Goal: Communication & Community: Answer question/provide support

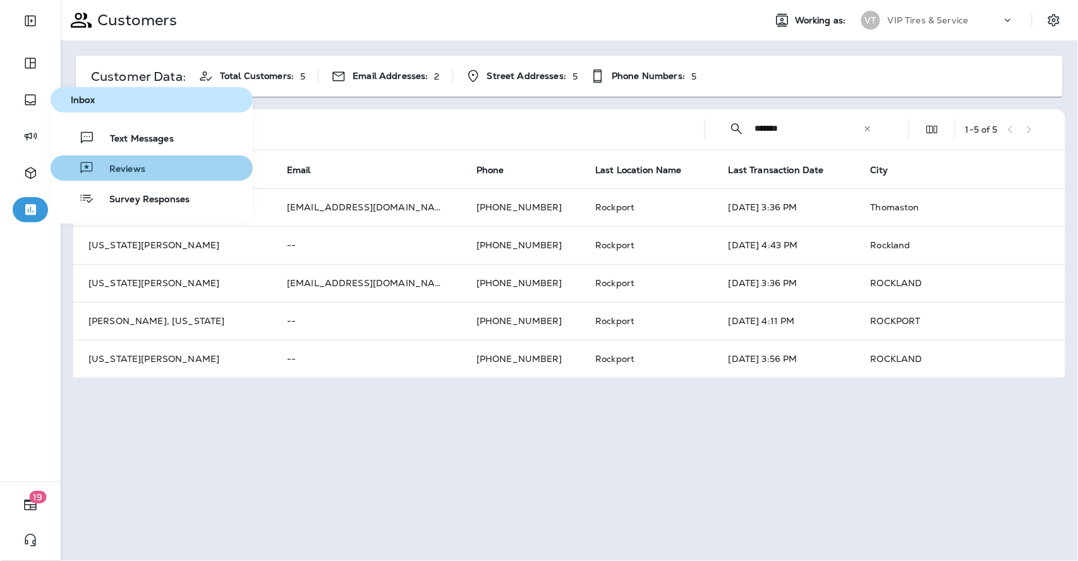
click at [116, 160] on button "Reviews" at bounding box center [152, 167] width 202 height 25
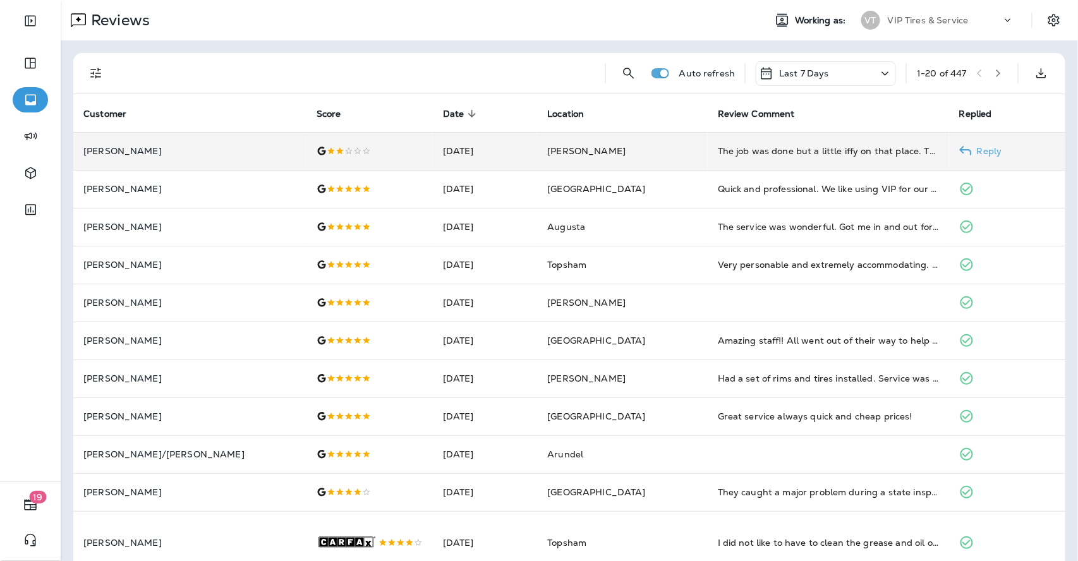
click at [306, 160] on td at bounding box center [369, 151] width 126 height 38
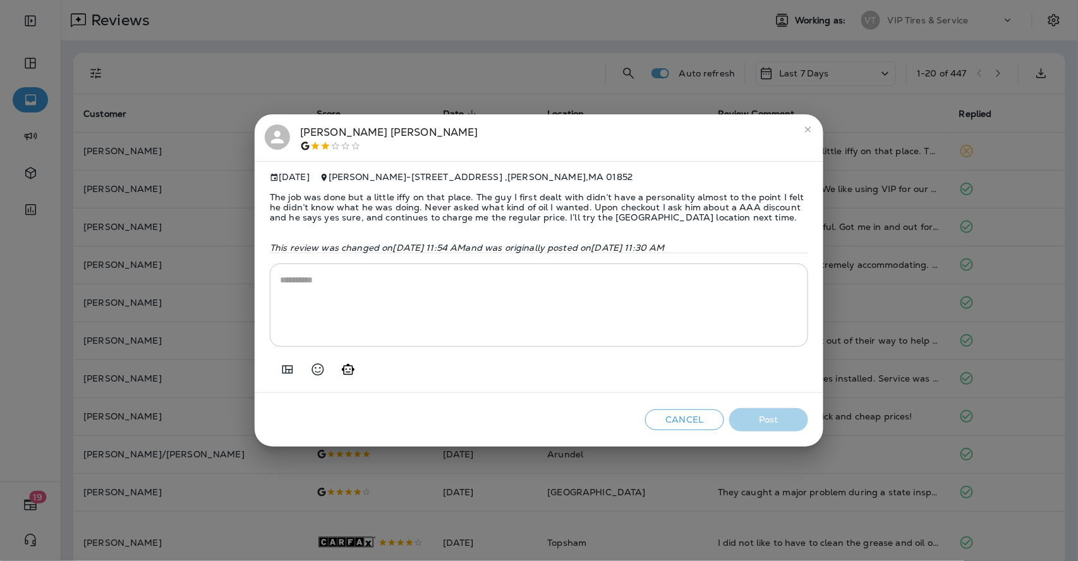
click at [344, 208] on span "The job was done but a little iffy on that place. The guy I first dealt with di…" at bounding box center [539, 207] width 538 height 51
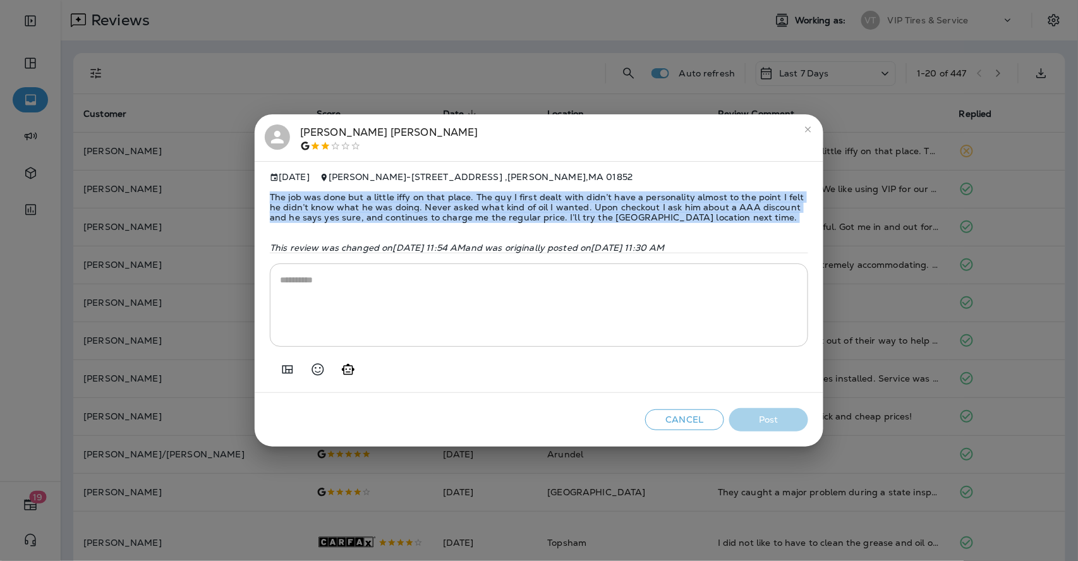
click at [344, 208] on span "The job was done but a little iffy on that place. The guy I first dealt with di…" at bounding box center [539, 207] width 538 height 51
copy span "The job was done but a little iffy on that place. The guy I first dealt with di…"
click at [280, 373] on icon "Add in a premade template" at bounding box center [287, 369] width 15 height 15
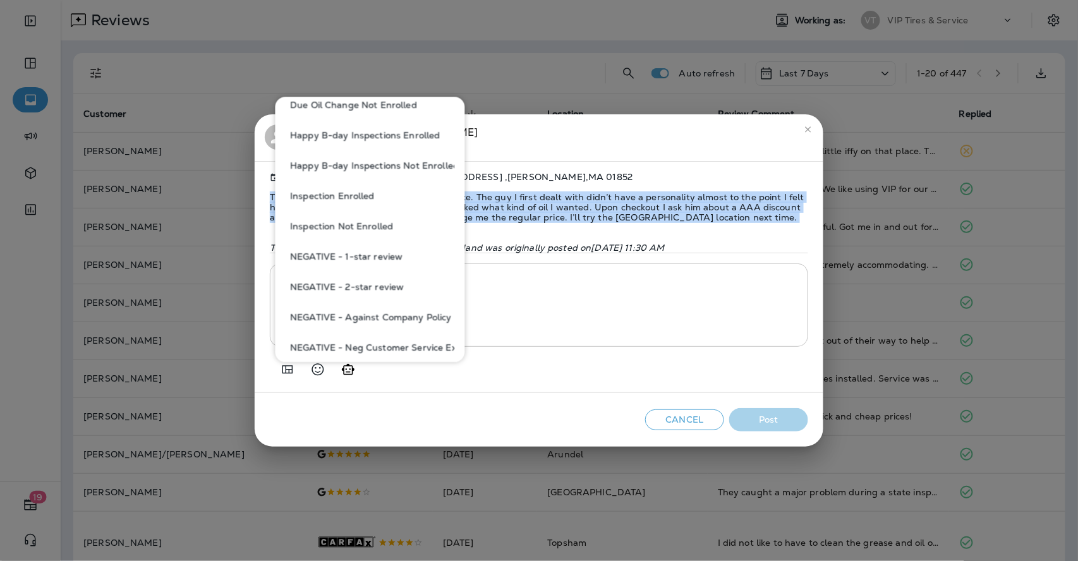
scroll to position [421, 0]
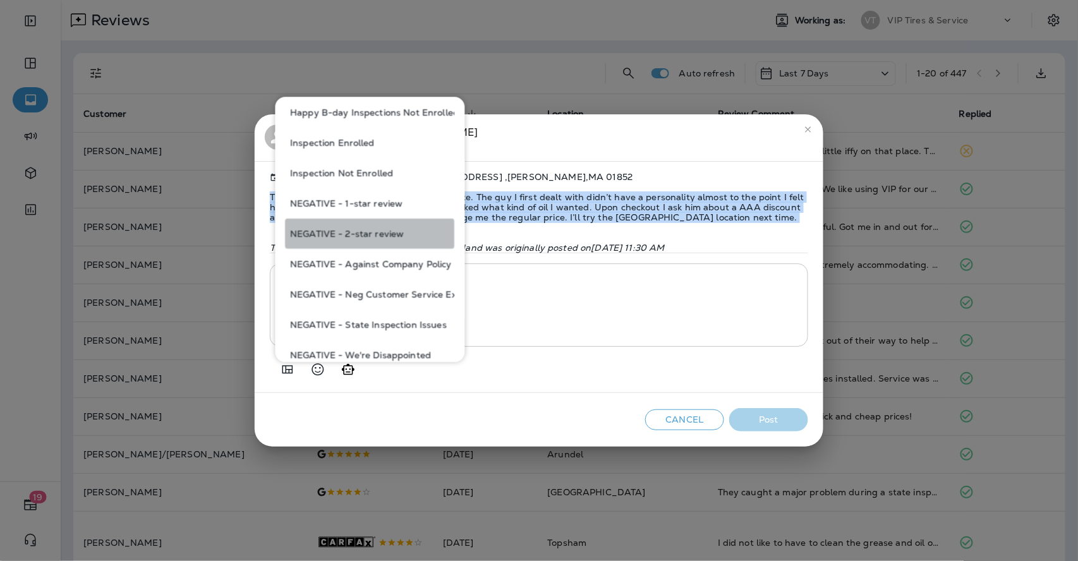
click at [391, 237] on button "NEGATIVE - 2-star review" at bounding box center [370, 233] width 169 height 30
type textarea "**********"
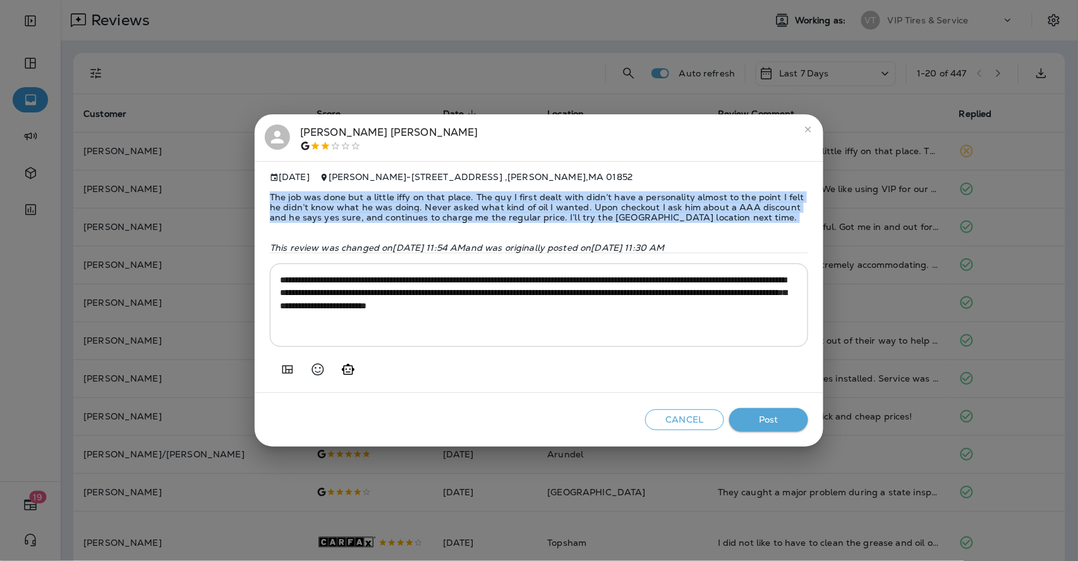
click at [778, 416] on button "Post" at bounding box center [768, 419] width 79 height 23
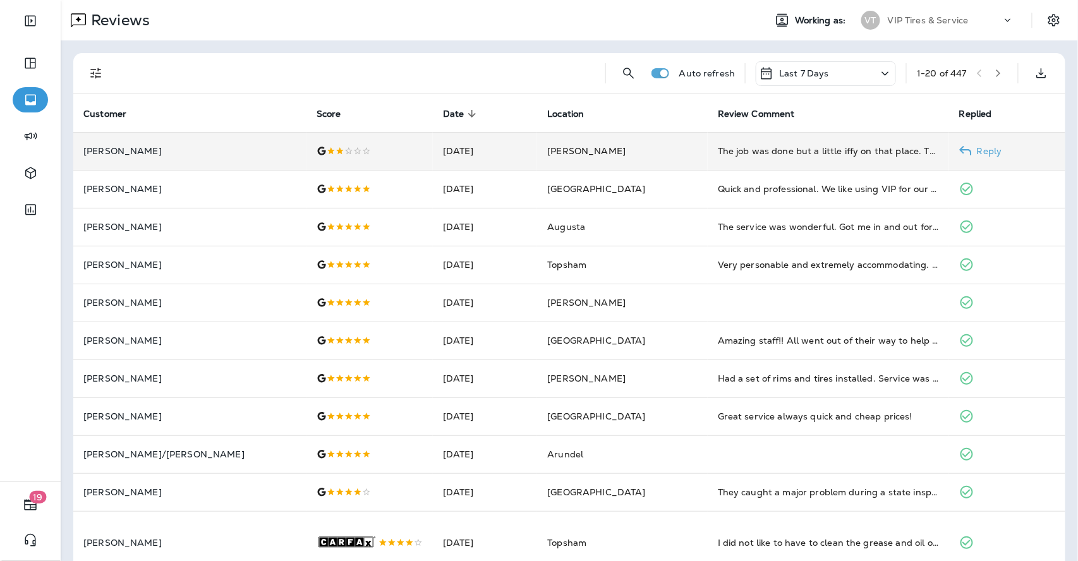
click at [179, 157] on td "[PERSON_NAME]" at bounding box center [189, 151] width 233 height 38
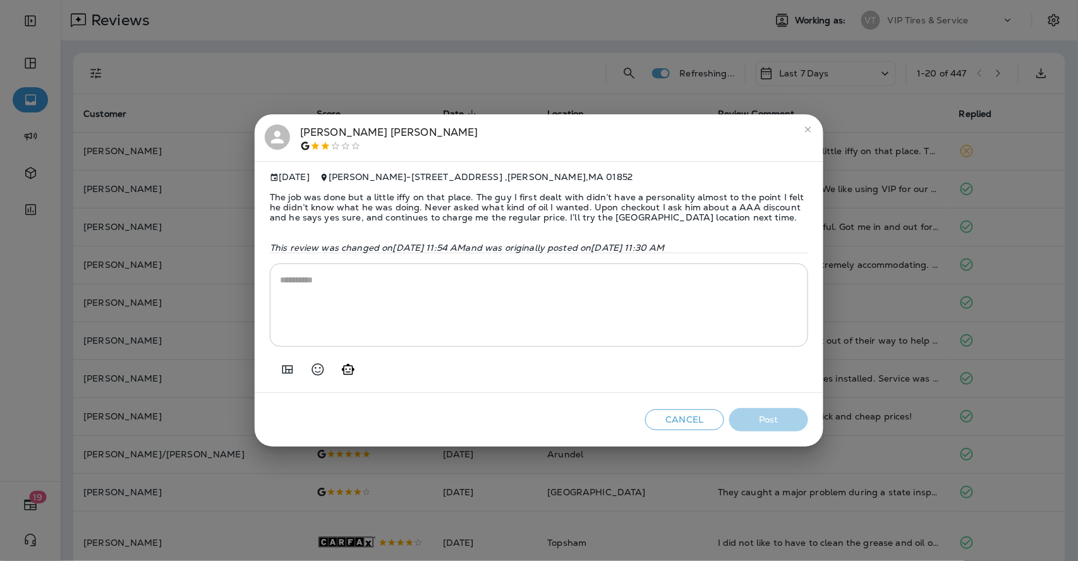
click at [325, 128] on div "[PERSON_NAME]" at bounding box center [389, 137] width 178 height 27
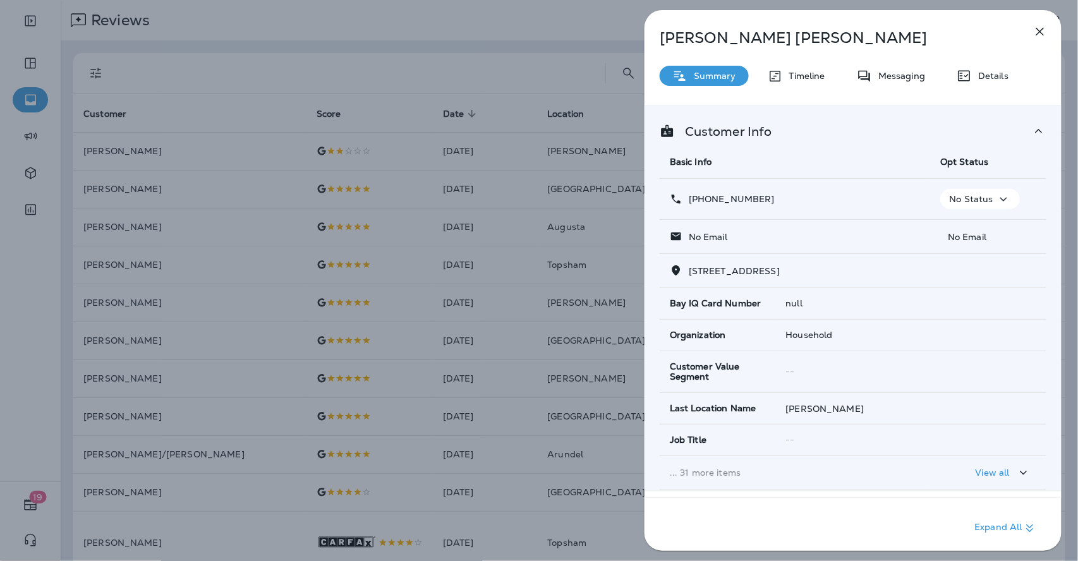
drag, startPoint x: 776, startPoint y: 193, endPoint x: 700, endPoint y: 201, distance: 76.9
click at [700, 201] on div "[PHONE_NUMBER]" at bounding box center [795, 199] width 250 height 13
copy p "[PHONE_NUMBER]"
